Goal: Information Seeking & Learning: Learn about a topic

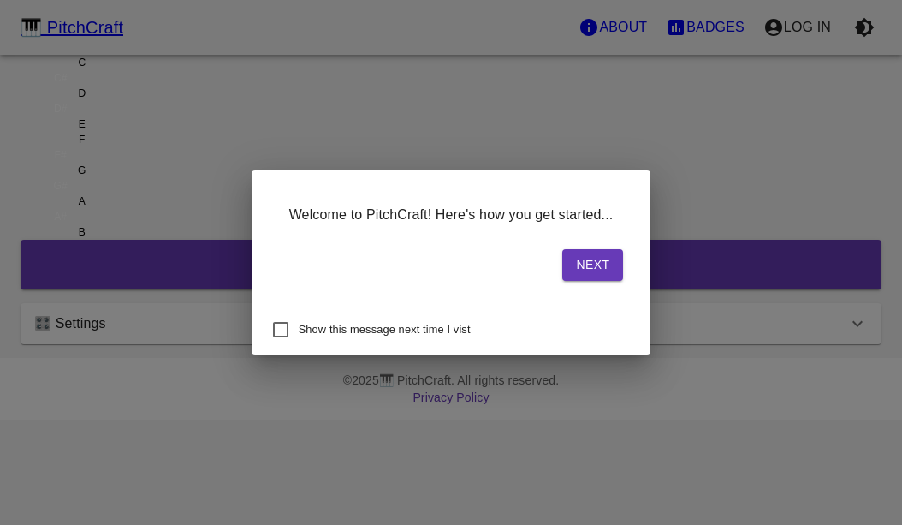
click at [562, 266] on button "Next" at bounding box center [592, 265] width 61 height 32
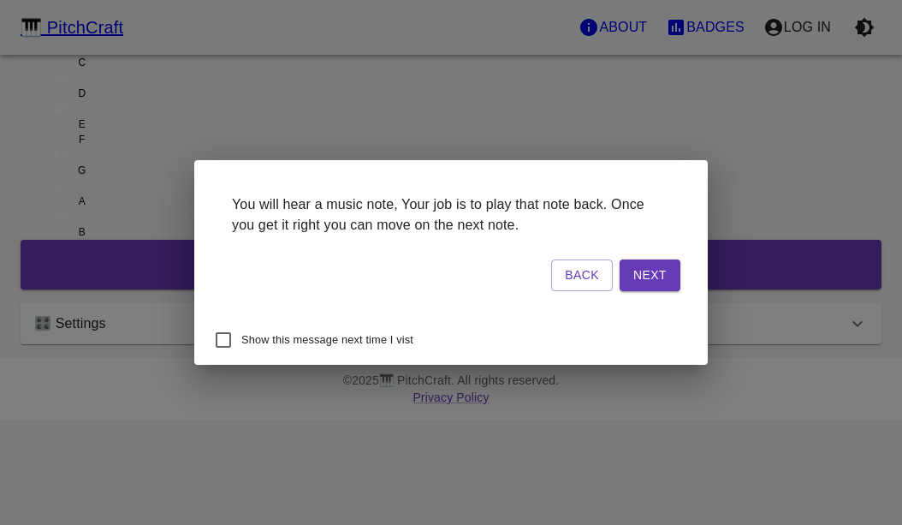
click at [620, 263] on button "Next" at bounding box center [650, 275] width 61 height 32
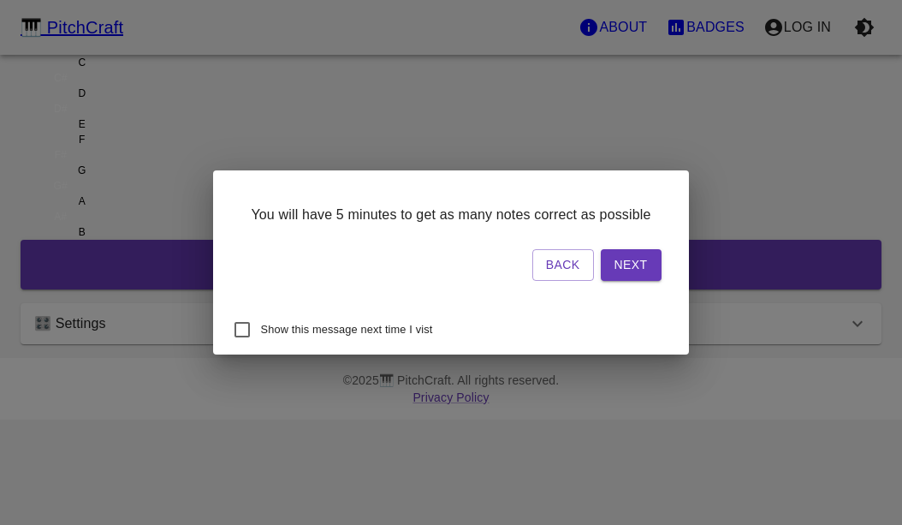
click at [601, 281] on button "Next" at bounding box center [631, 265] width 61 height 32
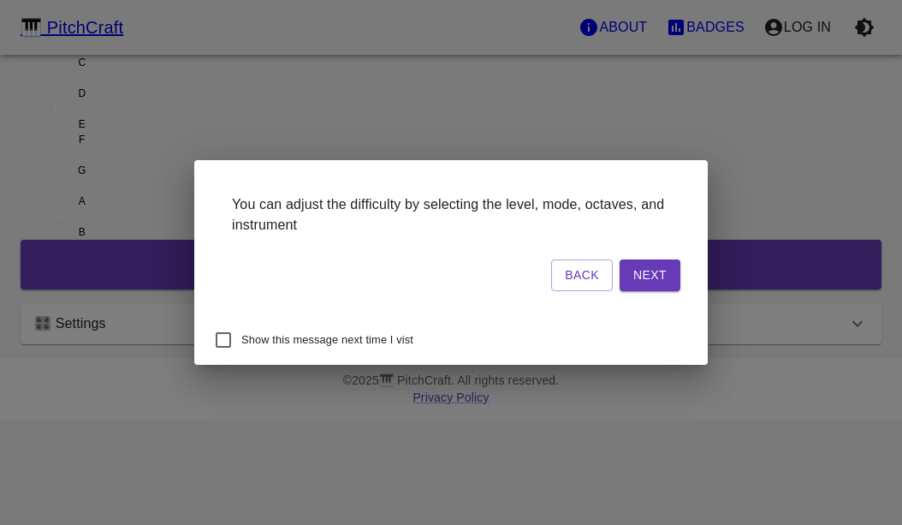
click at [620, 284] on button "Next" at bounding box center [650, 275] width 61 height 32
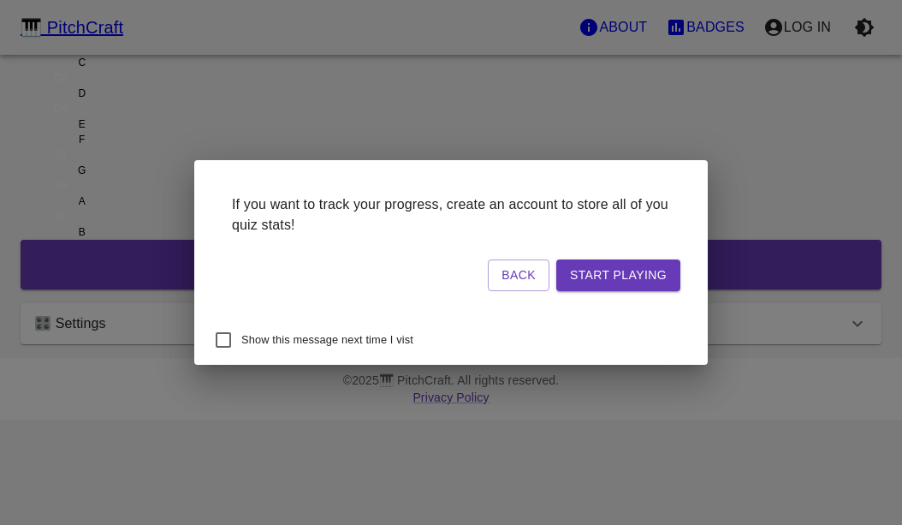
click at [556, 267] on button "Start Playing" at bounding box center [618, 275] width 124 height 32
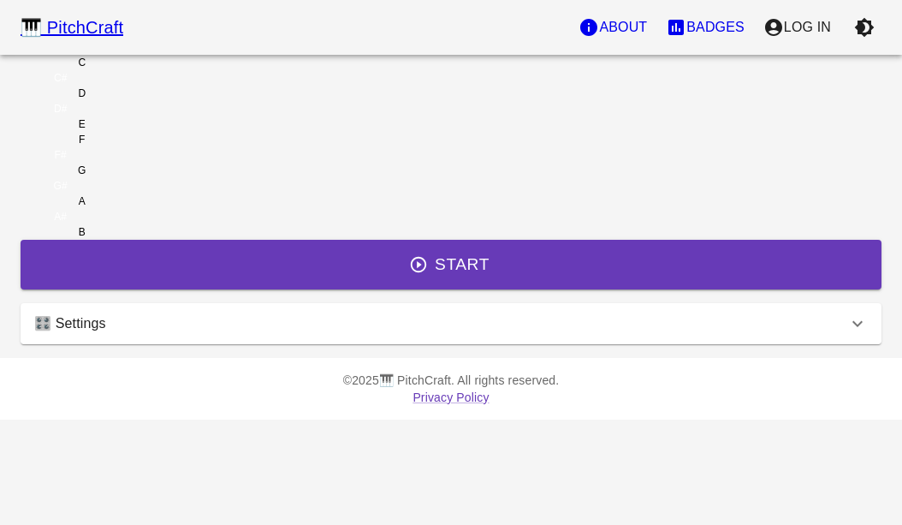
click at [556, 267] on button "Start Playing" at bounding box center [618, 275] width 124 height 32
click at [144, 70] on div "C" at bounding box center [82, 62] width 123 height 15
click at [342, 289] on button "Start" at bounding box center [451, 265] width 861 height 50
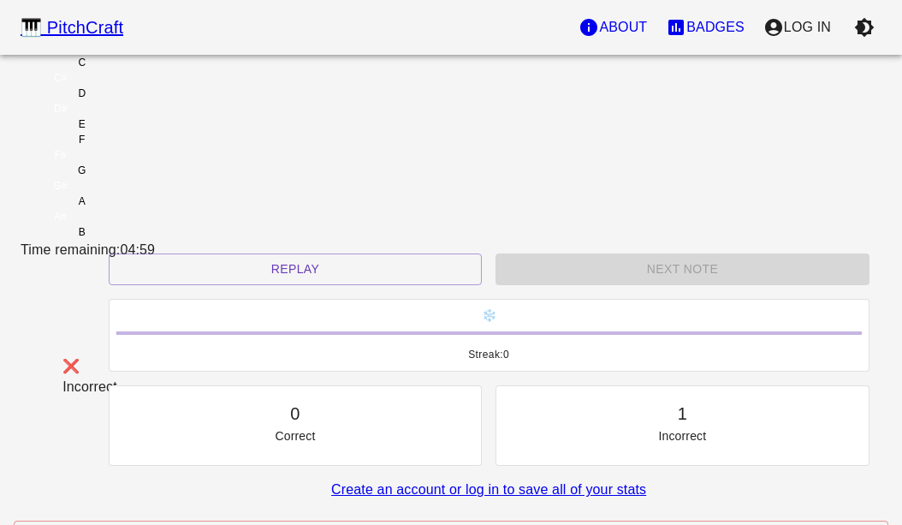
click at [144, 70] on div "C" at bounding box center [82, 62] width 123 height 15
click at [100, 86] on div "C#" at bounding box center [61, 77] width 80 height 15
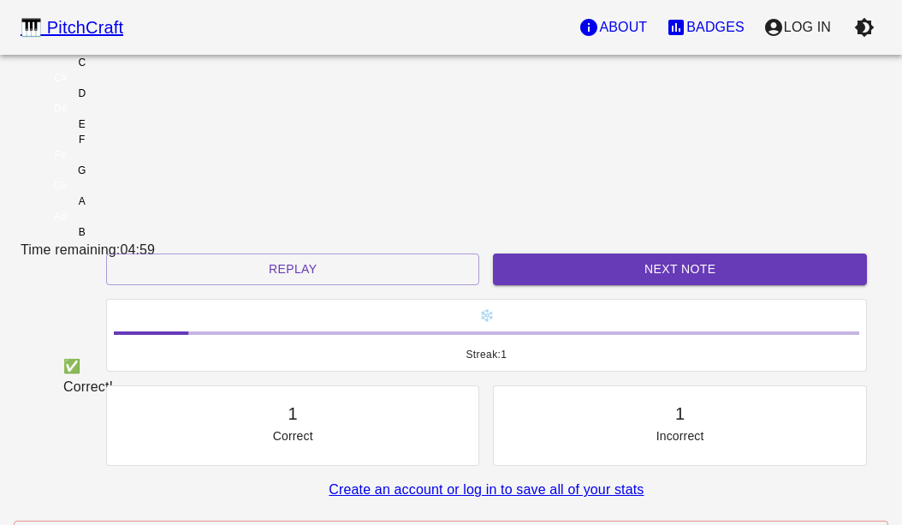
click at [100, 116] on div "D#" at bounding box center [61, 108] width 80 height 15
click at [100, 163] on div "F#" at bounding box center [61, 154] width 80 height 15
click at [144, 193] on div "A" at bounding box center [82, 200] width 123 height 15
click at [100, 209] on div "A#" at bounding box center [61, 216] width 80 height 15
click at [518, 285] on button "Next Note" at bounding box center [679, 269] width 373 height 32
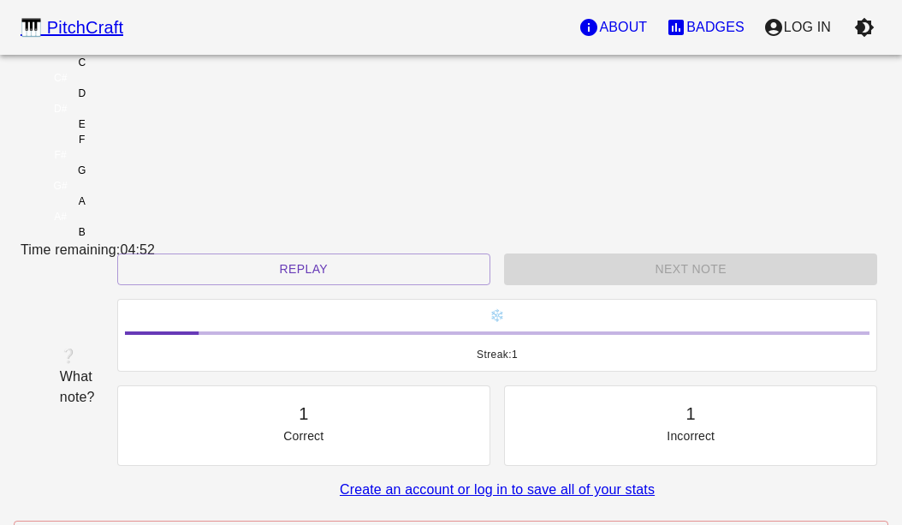
click at [81, 346] on div "❔ What note?" at bounding box center [70, 377] width 21 height 62
click at [88, 339] on div "❔ What note?" at bounding box center [70, 376] width 35 height 75
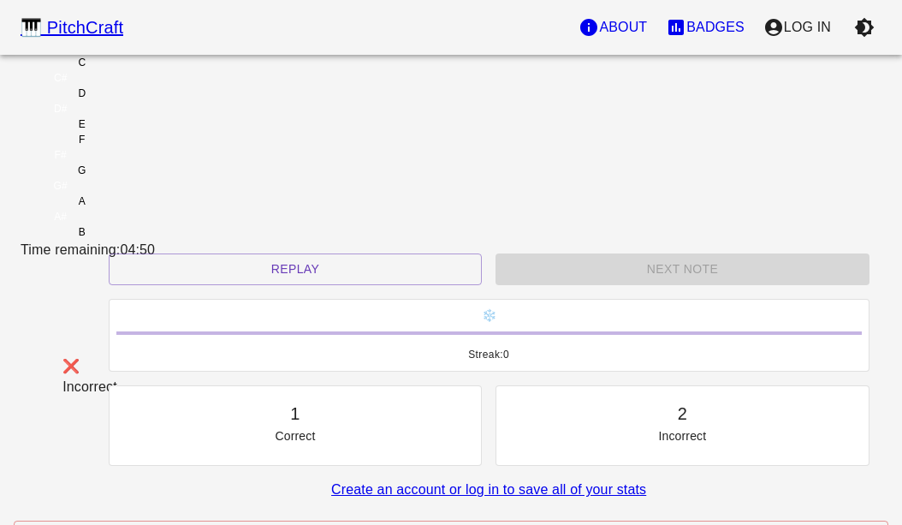
click at [144, 70] on div "C" at bounding box center [82, 62] width 123 height 15
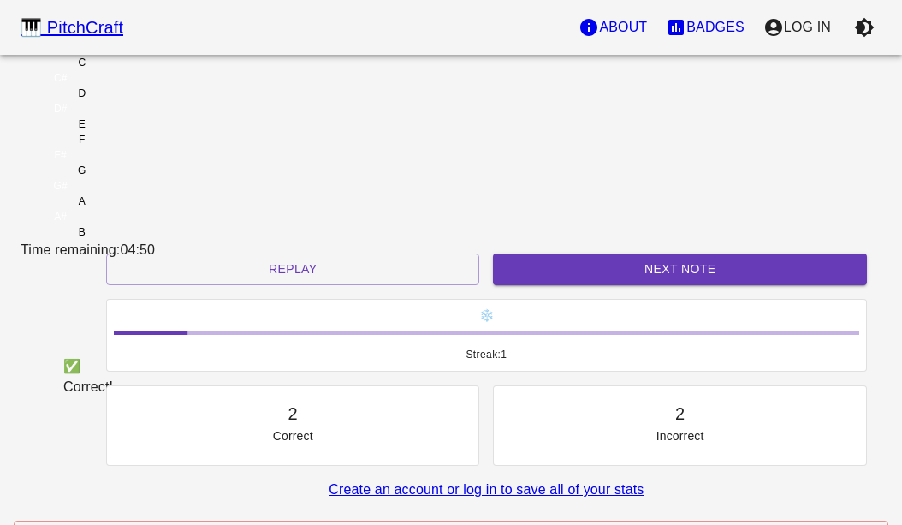
click at [100, 86] on div "C#" at bounding box center [61, 77] width 80 height 15
click at [525, 285] on button "Next Note" at bounding box center [679, 269] width 373 height 32
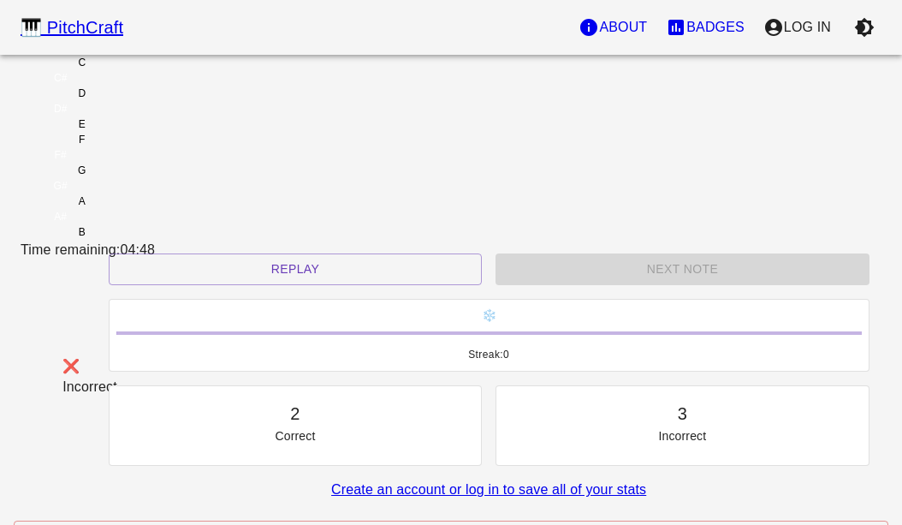
click at [100, 86] on div "C#" at bounding box center [61, 77] width 80 height 15
click at [100, 116] on div "D#" at bounding box center [61, 108] width 80 height 15
click at [144, 101] on div "D" at bounding box center [82, 93] width 123 height 15
click at [144, 70] on div "C" at bounding box center [82, 62] width 123 height 15
click at [144, 132] on div "E" at bounding box center [82, 123] width 123 height 15
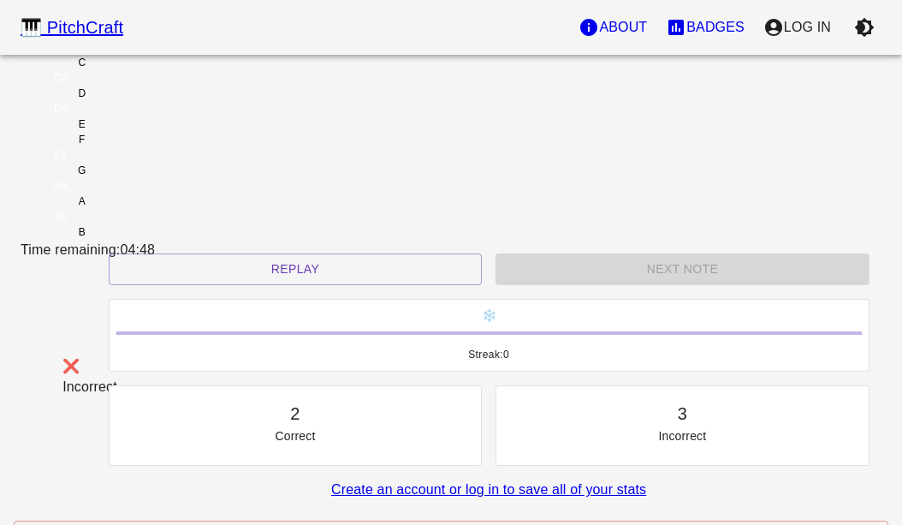
click at [144, 147] on div "F" at bounding box center [82, 139] width 123 height 15
click at [100, 157] on div "F#" at bounding box center [61, 154] width 80 height 15
click at [144, 178] on div "G" at bounding box center [82, 170] width 123 height 15
click at [100, 178] on div "G#" at bounding box center [61, 185] width 80 height 15
click at [144, 209] on div "A" at bounding box center [82, 200] width 123 height 15
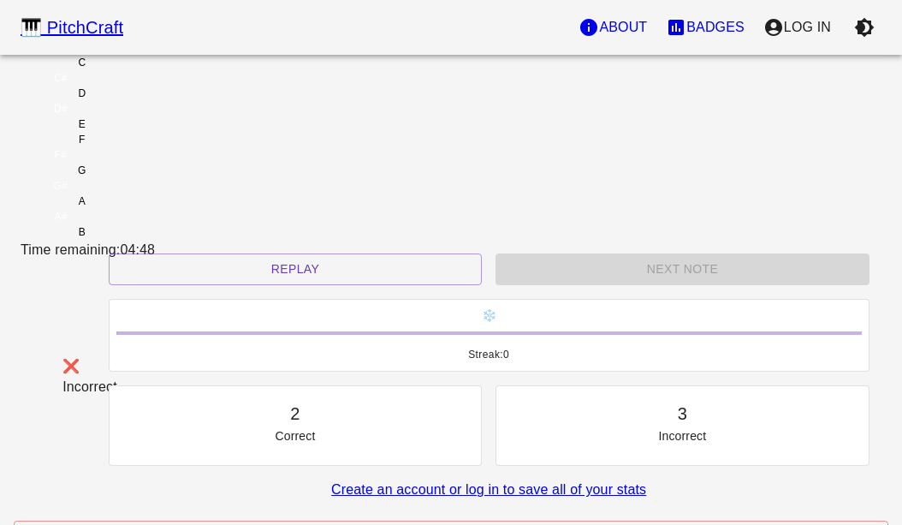
click at [100, 209] on div "A#" at bounding box center [61, 216] width 80 height 15
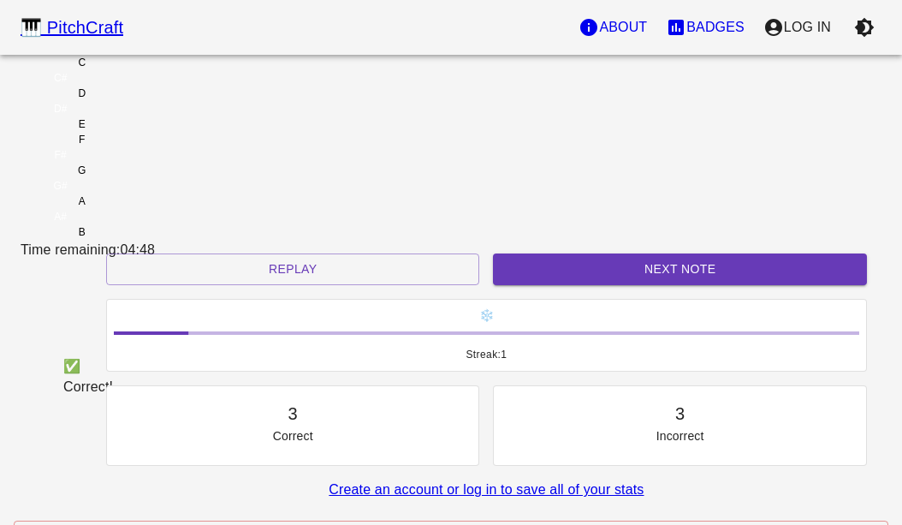
click at [144, 225] on div "B" at bounding box center [82, 231] width 123 height 15
click at [524, 285] on button "Next Note" at bounding box center [679, 269] width 373 height 32
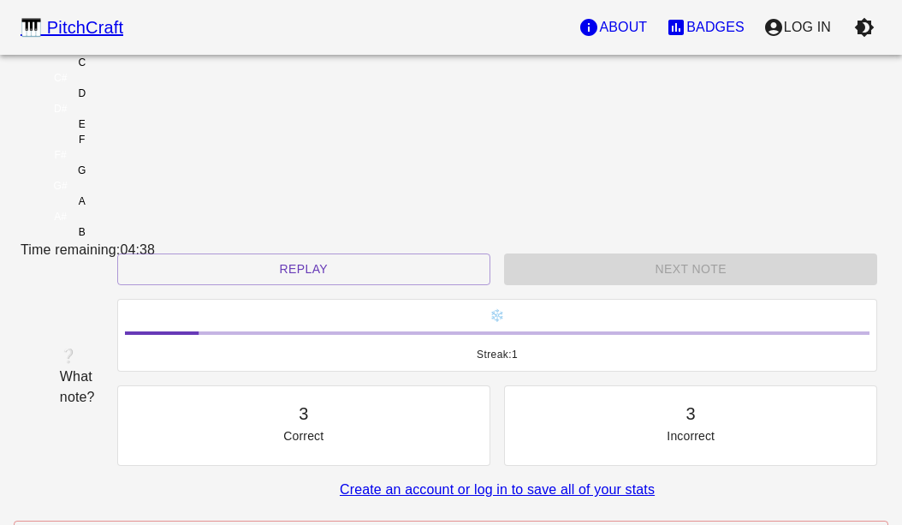
click at [264, 285] on button "Replay" at bounding box center [303, 269] width 373 height 32
click at [247, 285] on button "Replay" at bounding box center [303, 269] width 373 height 32
click at [245, 285] on button "Replay" at bounding box center [303, 269] width 373 height 32
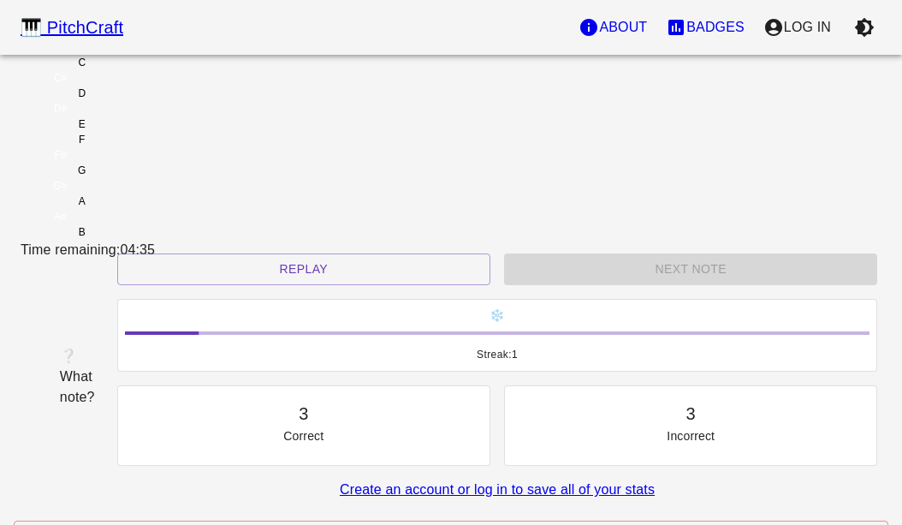
click at [244, 285] on button "Replay" at bounding box center [303, 269] width 373 height 32
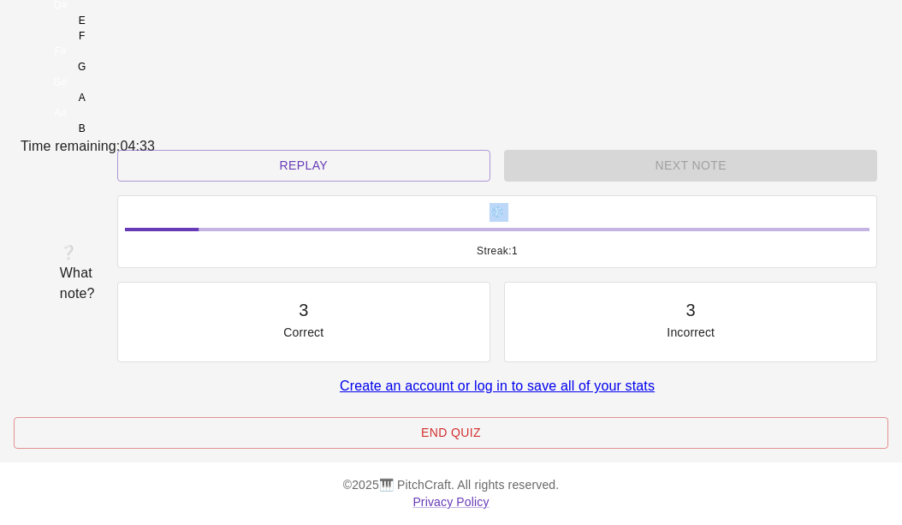
scroll to position [147, 0]
click at [153, 366] on div "🎹 PitchCraft About Badges Log In C C# D D# E F F# G G# A A# B Time remaining: 0…" at bounding box center [451, 173] width 902 height 552
click at [248, 449] on button "End Quiz" at bounding box center [451, 434] width 875 height 32
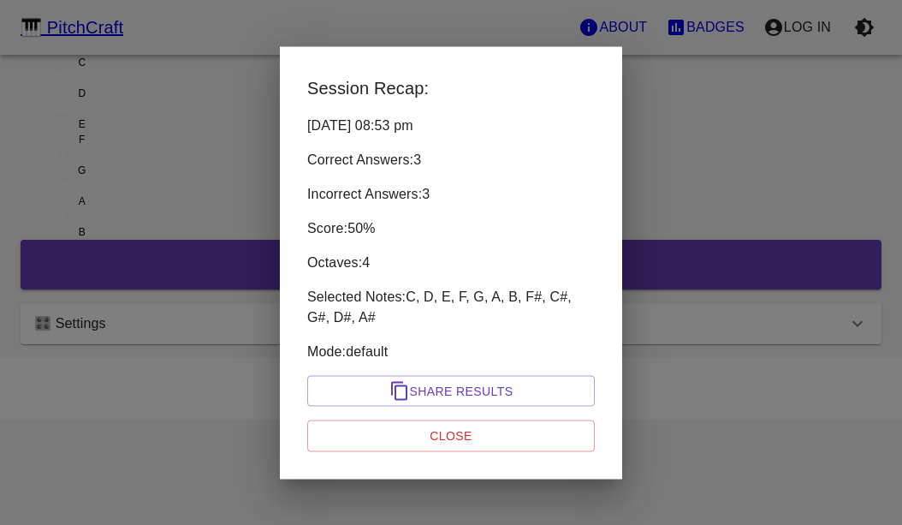
click at [369, 424] on button "Close" at bounding box center [451, 436] width 288 height 32
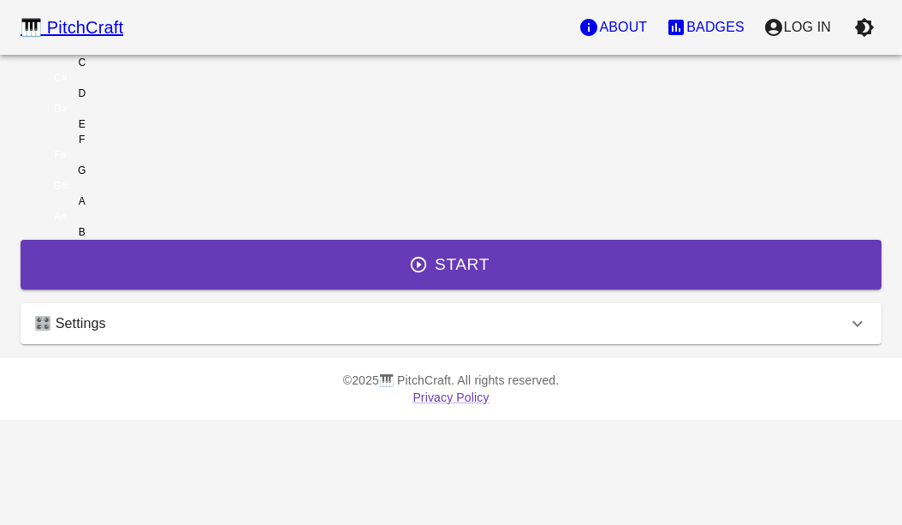
click at [144, 70] on div "C" at bounding box center [82, 62] width 123 height 15
click at [100, 86] on div "C#" at bounding box center [61, 77] width 80 height 15
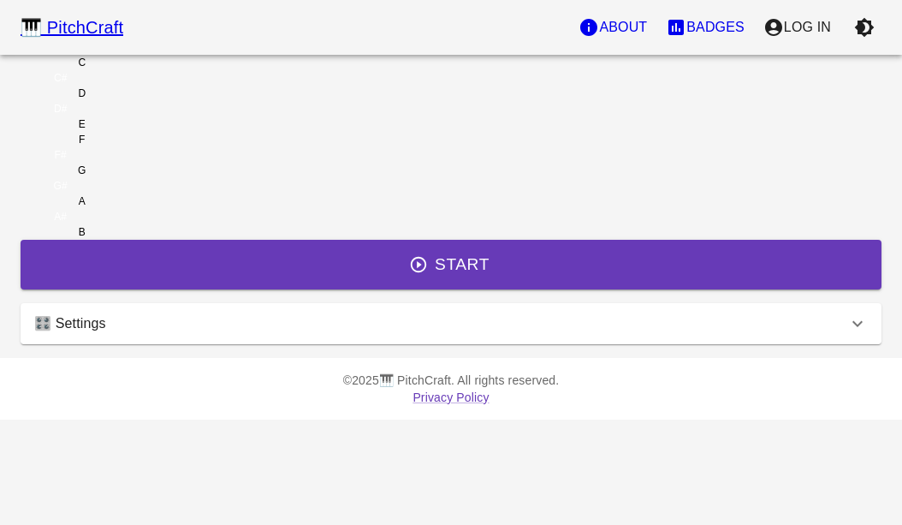
click at [100, 86] on div "C#" at bounding box center [61, 77] width 80 height 15
click at [144, 70] on div "C" at bounding box center [82, 62] width 123 height 15
click at [862, 27] on icon "button" at bounding box center [865, 28] width 20 height 20
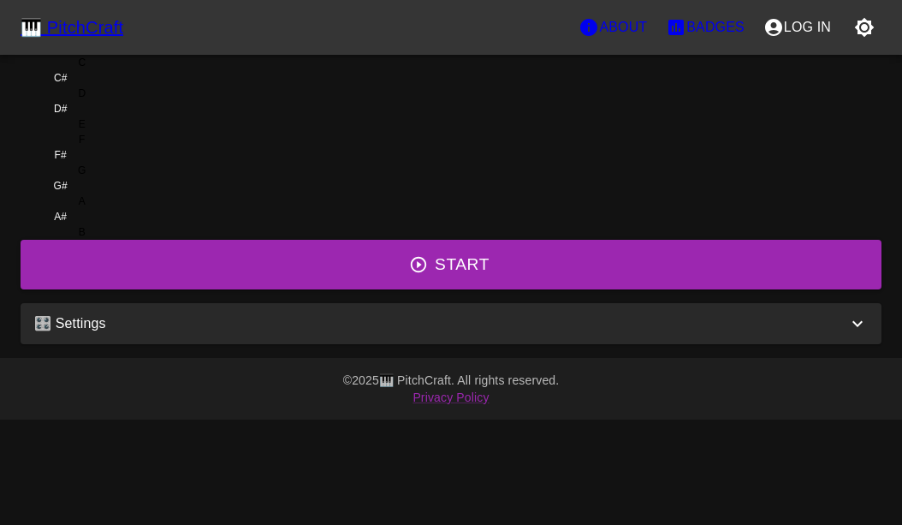
click at [122, 139] on div "🎹 PitchCraft About Badges Log In C C# D D# E F F# G G# A A# B Start 🎛️ Settings…" at bounding box center [451, 172] width 902 height 344
